Goal: Task Accomplishment & Management: Complete application form

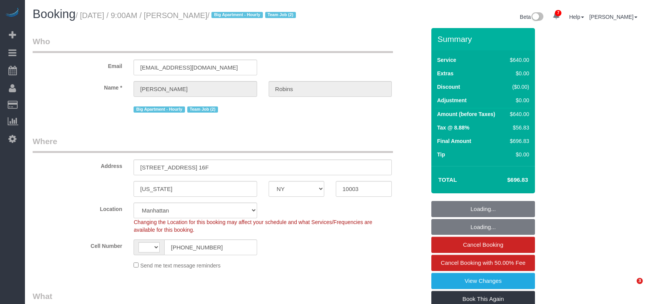
select select "NY"
select select "object:701"
select select "string:[GEOGRAPHIC_DATA]"
select select "string:stripe-pm_1Roqj44VGloSiKo75hOd044o"
select select "spot1"
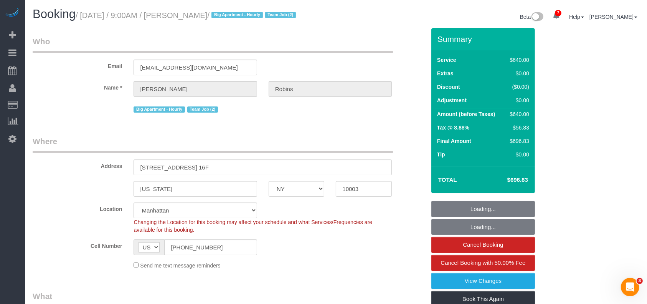
select select "number:57"
select select "number:72"
select select "number:15"
select select "number:6"
select select "2"
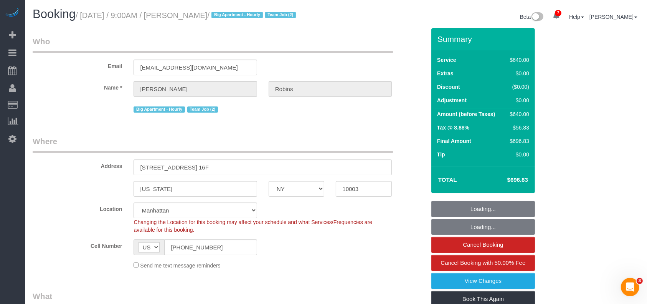
select select "240"
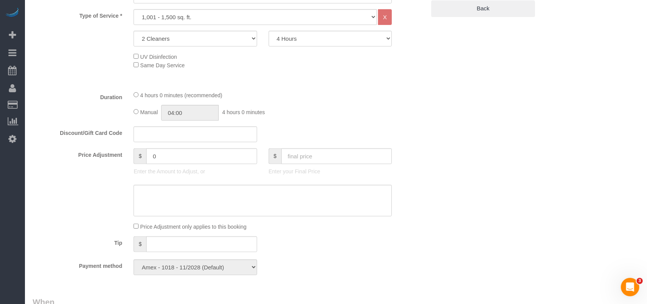
scroll to position [409, 0]
